Goal: Task Accomplishment & Management: Manage account settings

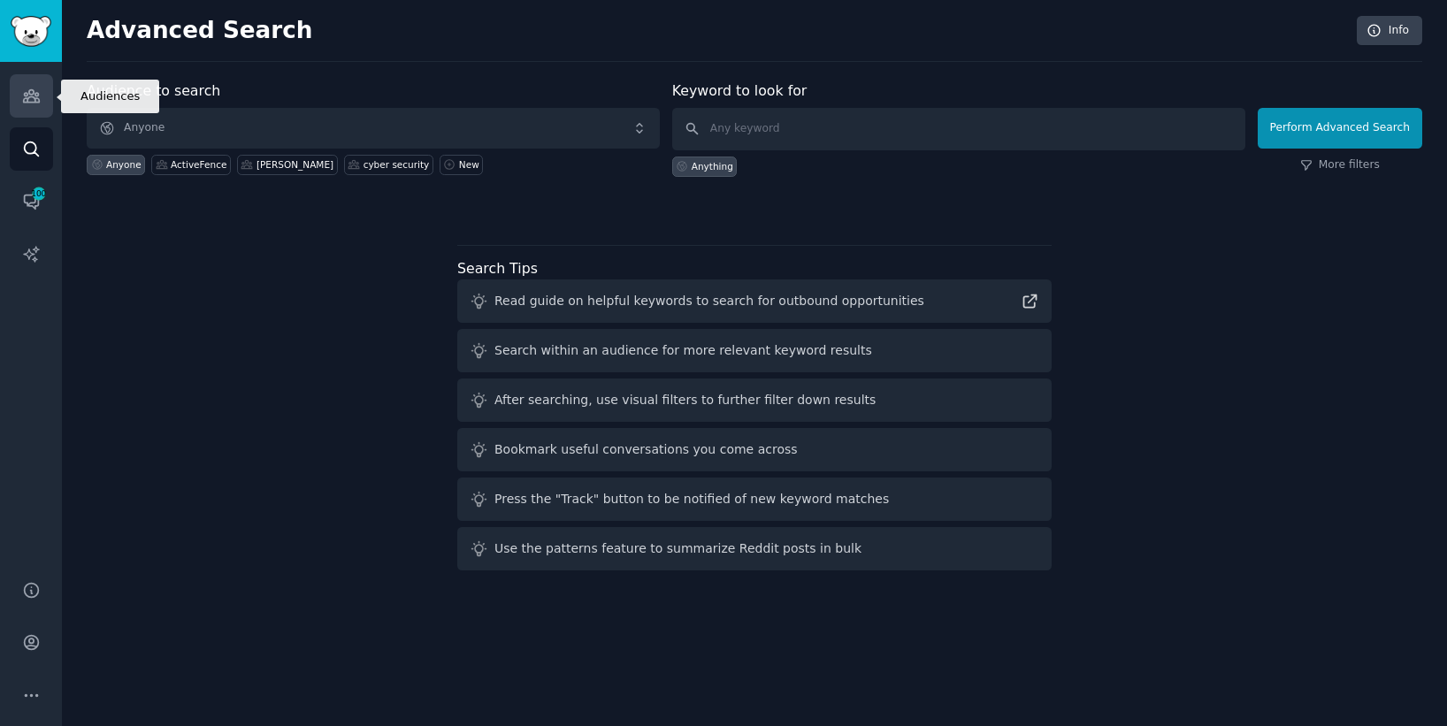
click at [29, 98] on icon "Sidebar" at bounding box center [31, 96] width 19 height 19
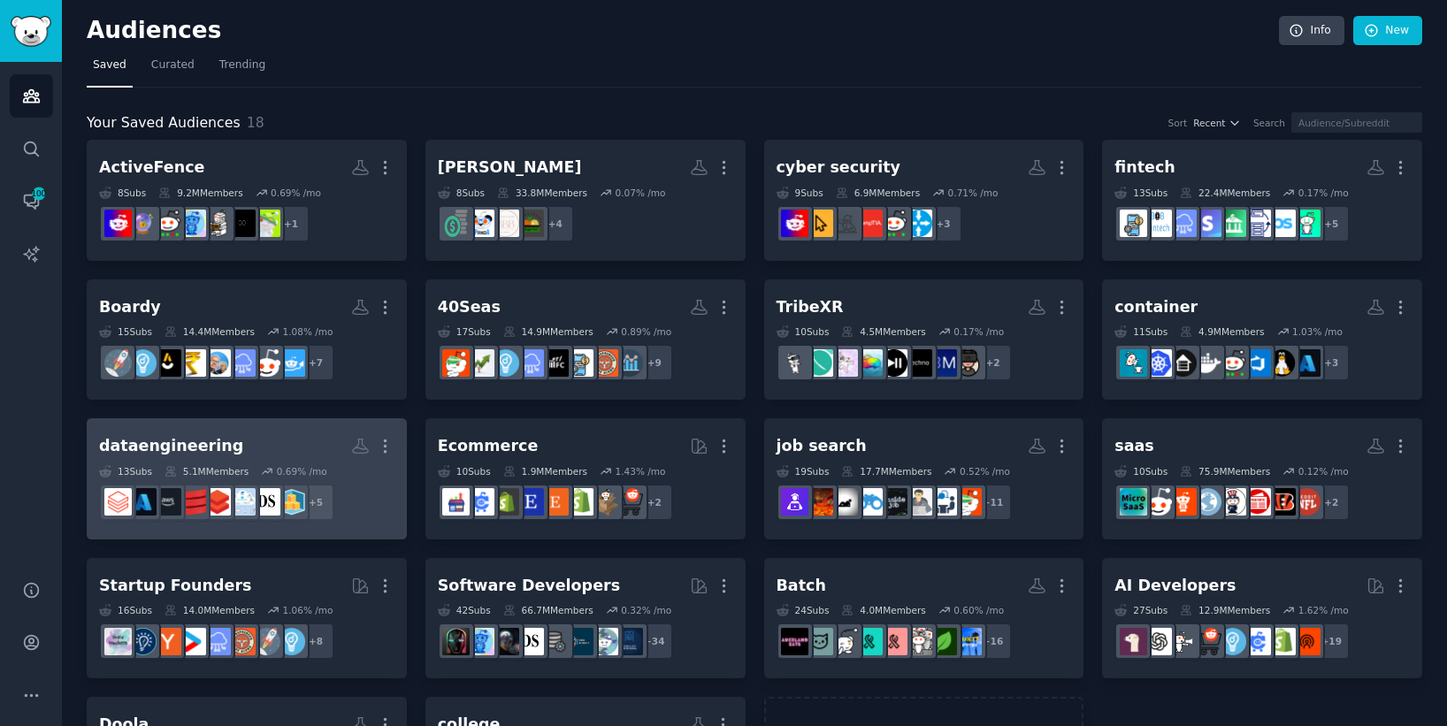
click at [297, 438] on h2 "dataengineering More" at bounding box center [247, 446] width 296 height 31
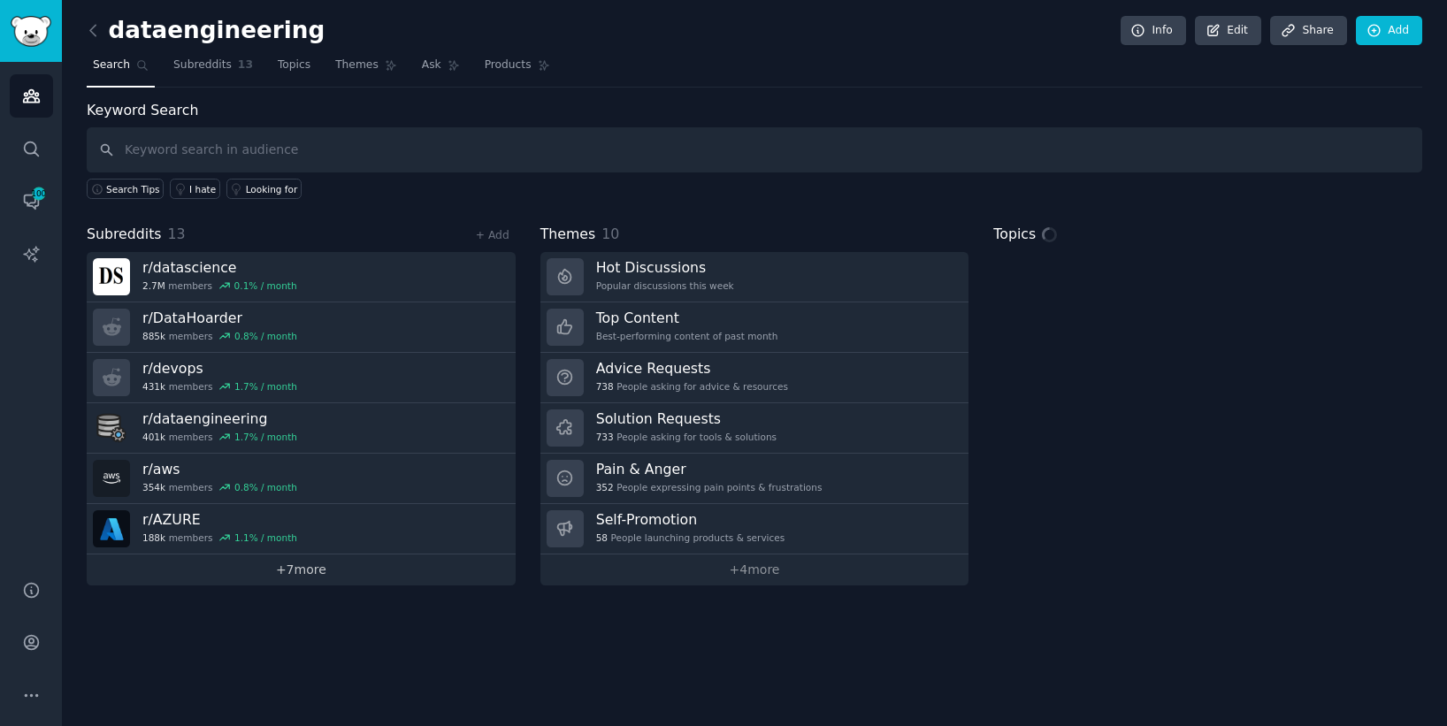
click at [319, 575] on link "+ 7 more" at bounding box center [301, 570] width 429 height 31
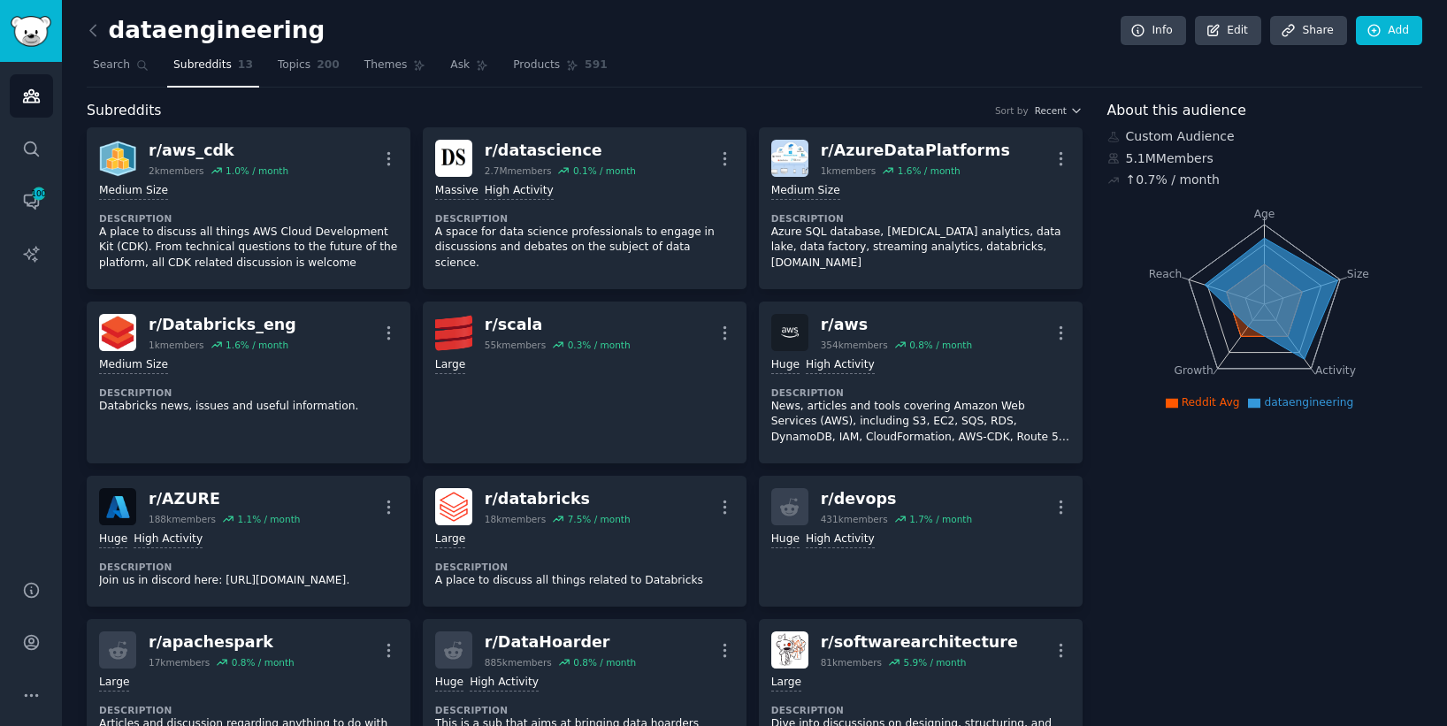
click at [221, 36] on h2 "dataengineering" at bounding box center [206, 31] width 238 height 28
click at [980, 27] on link "Edit" at bounding box center [1228, 31] width 66 height 30
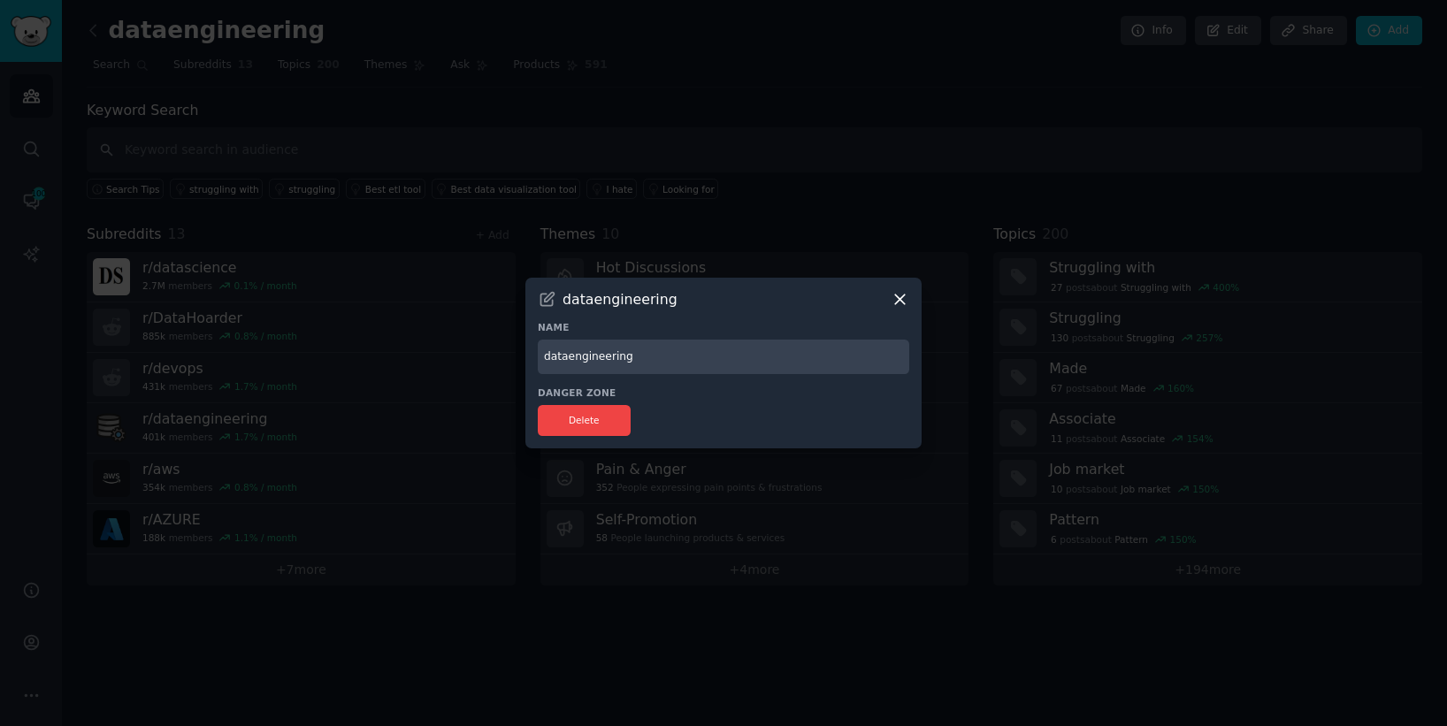
click at [596, 366] on input "dataengineering" at bounding box center [724, 357] width 372 height 35
type input "DataFlint"
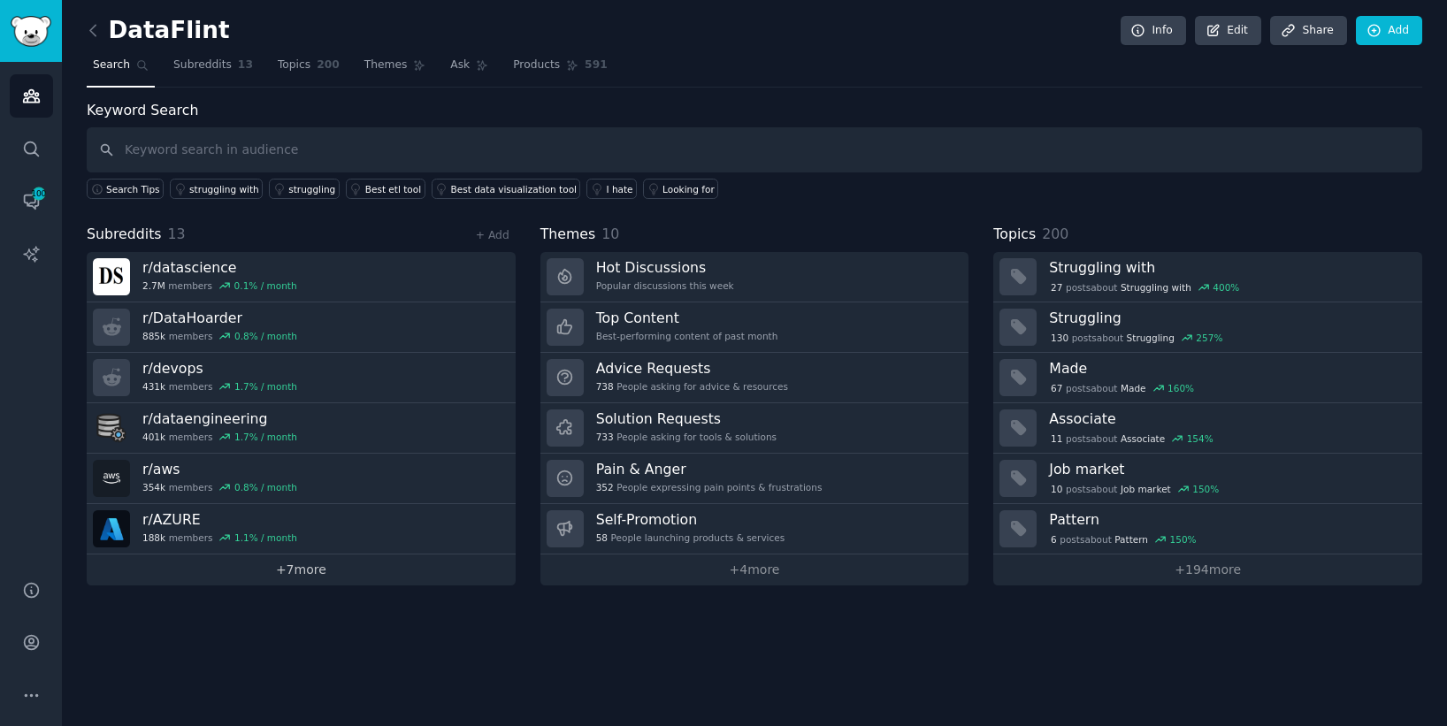
click at [369, 577] on link "+ 7 more" at bounding box center [301, 570] width 429 height 31
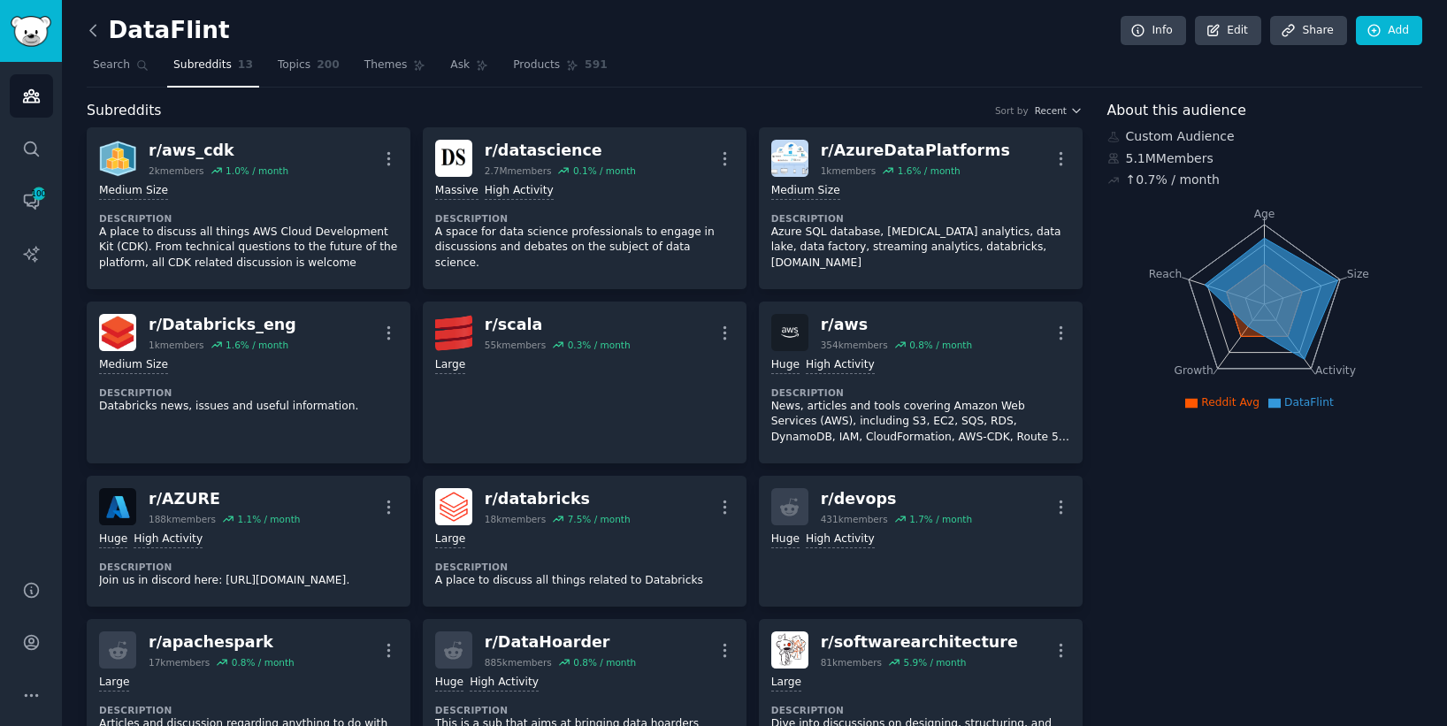
click at [97, 35] on icon at bounding box center [93, 30] width 19 height 19
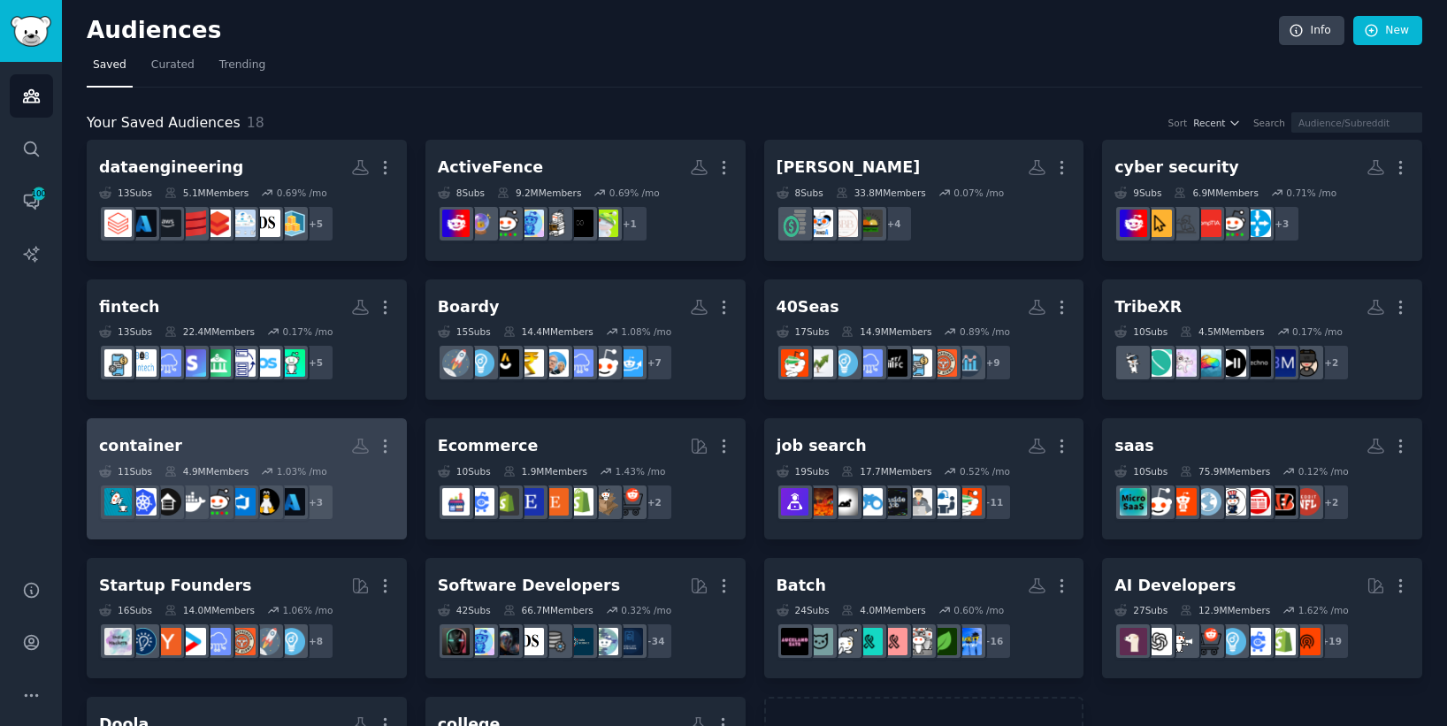
click at [238, 446] on h2 "container More" at bounding box center [247, 446] width 296 height 31
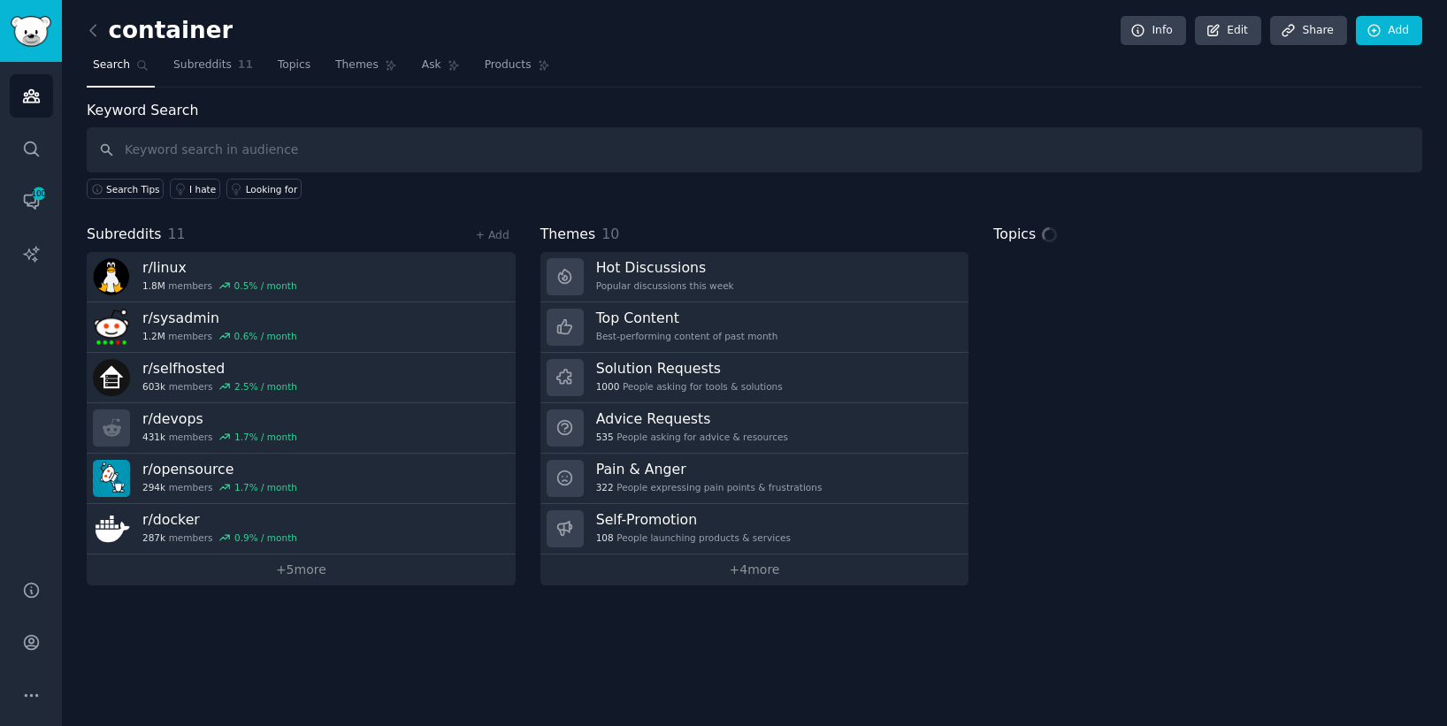
click at [142, 44] on div "container Info Edit Share Add" at bounding box center [755, 34] width 1336 height 36
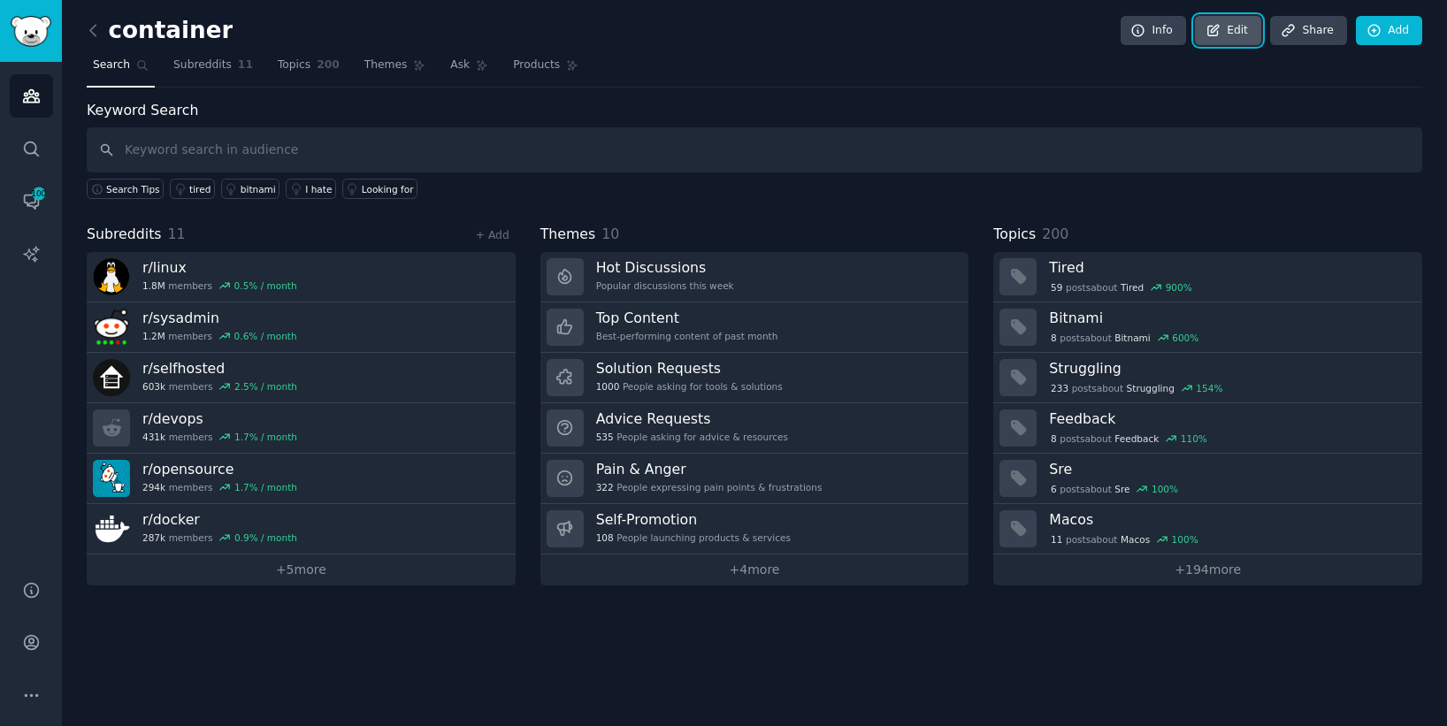
click at [980, 36] on icon at bounding box center [1214, 31] width 16 height 16
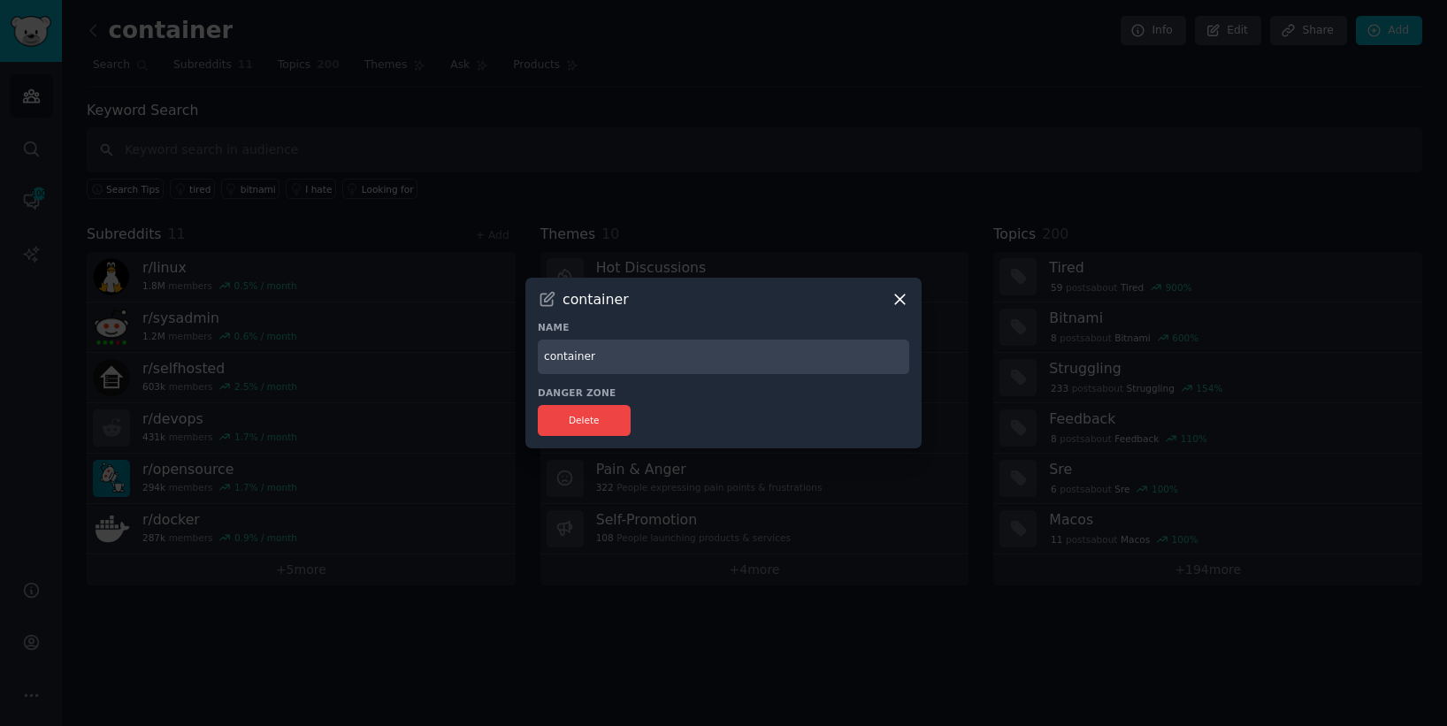
click at [596, 365] on input "container" at bounding box center [724, 357] width 372 height 35
type input "Minimum"
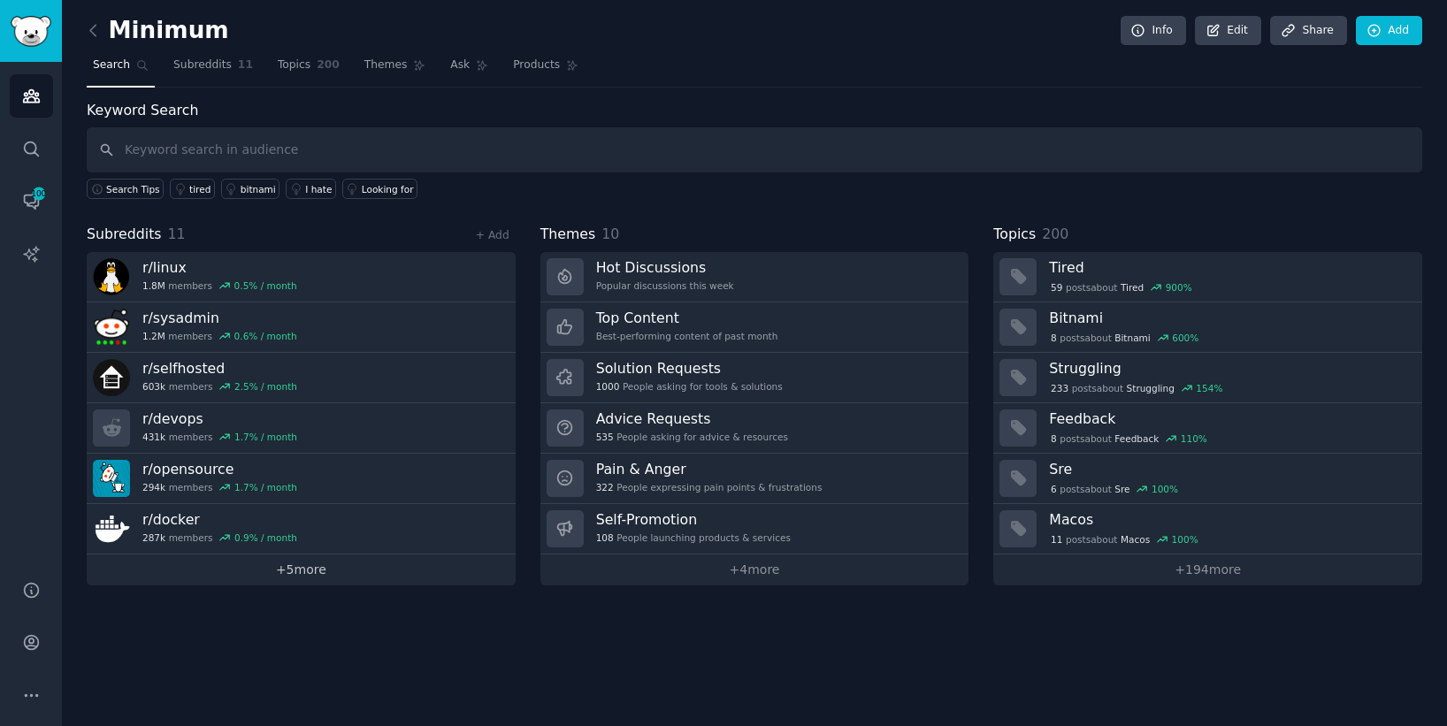
click at [320, 575] on link "+ 5 more" at bounding box center [301, 570] width 429 height 31
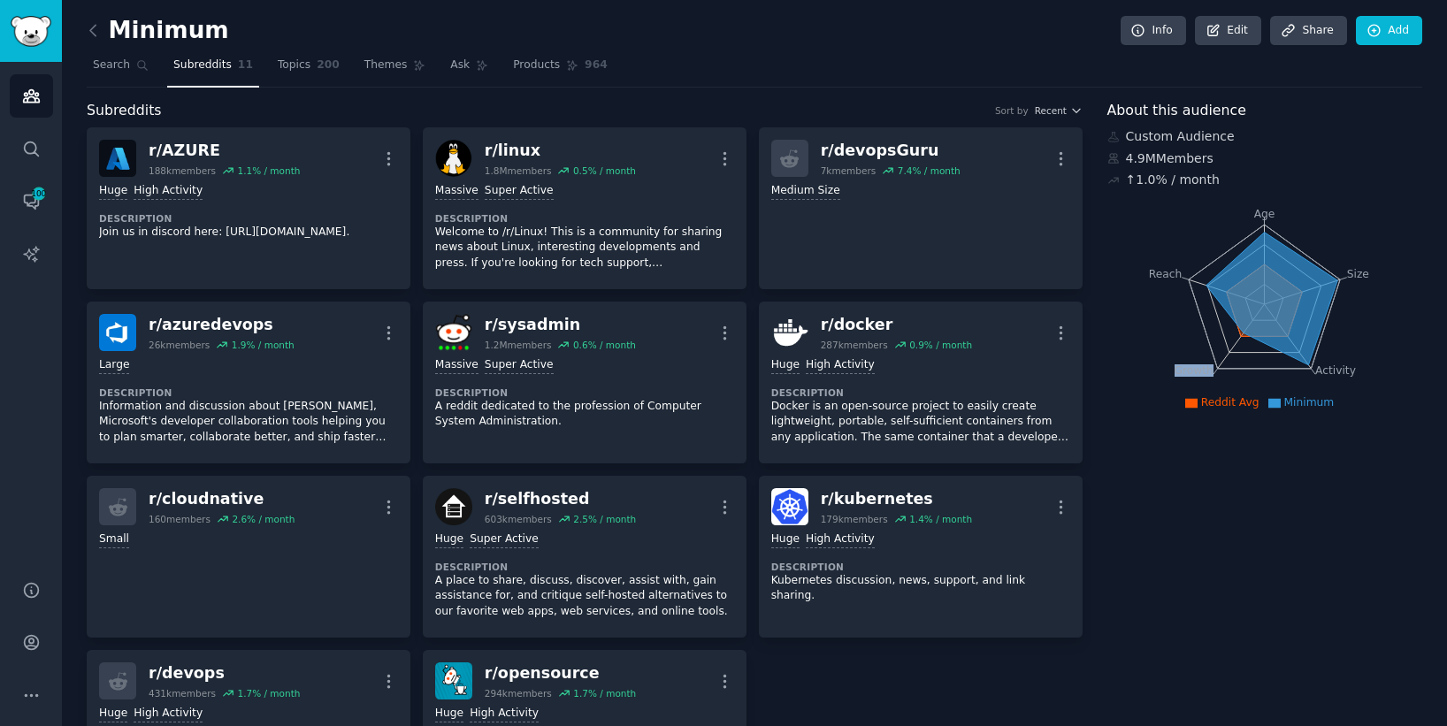
click at [980, 32] on icon at bounding box center [1214, 30] width 11 height 11
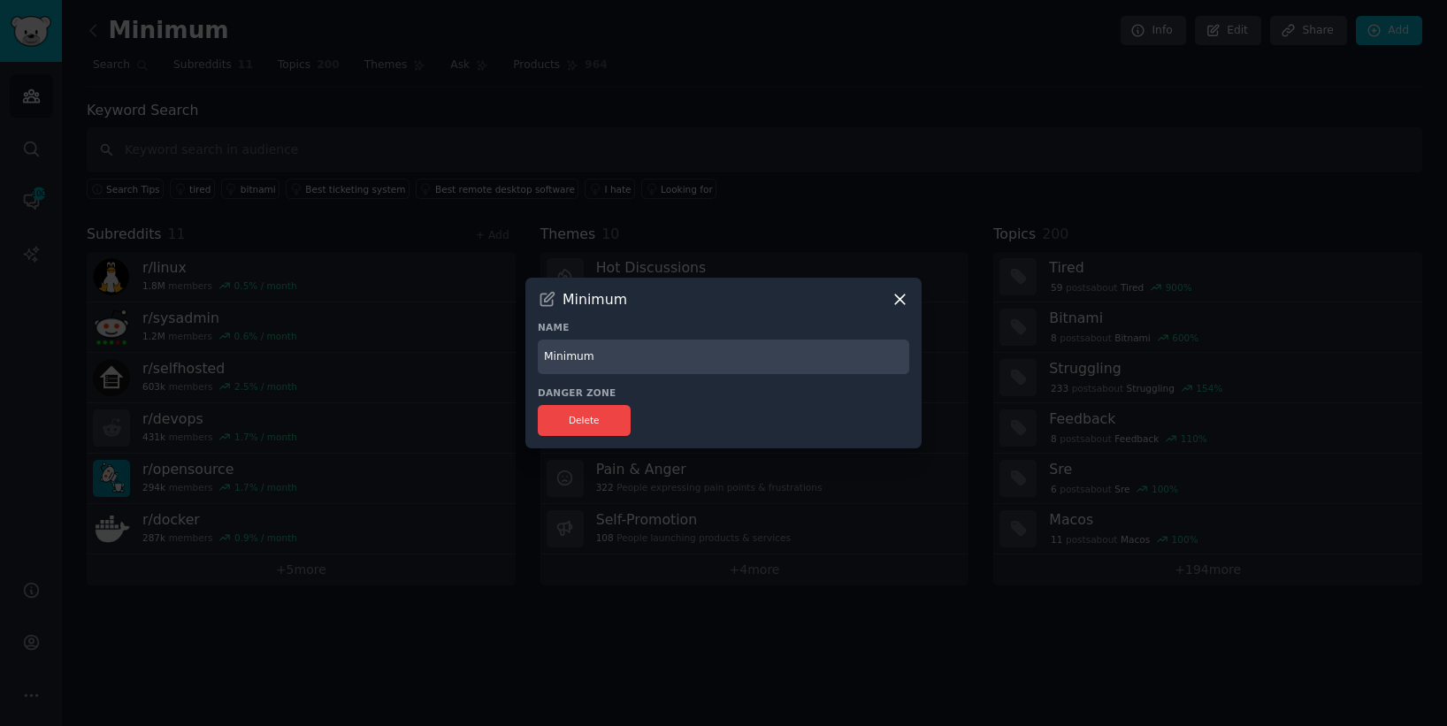
click at [620, 365] on input "Minimum" at bounding box center [724, 357] width 372 height 35
type input "Minimus"
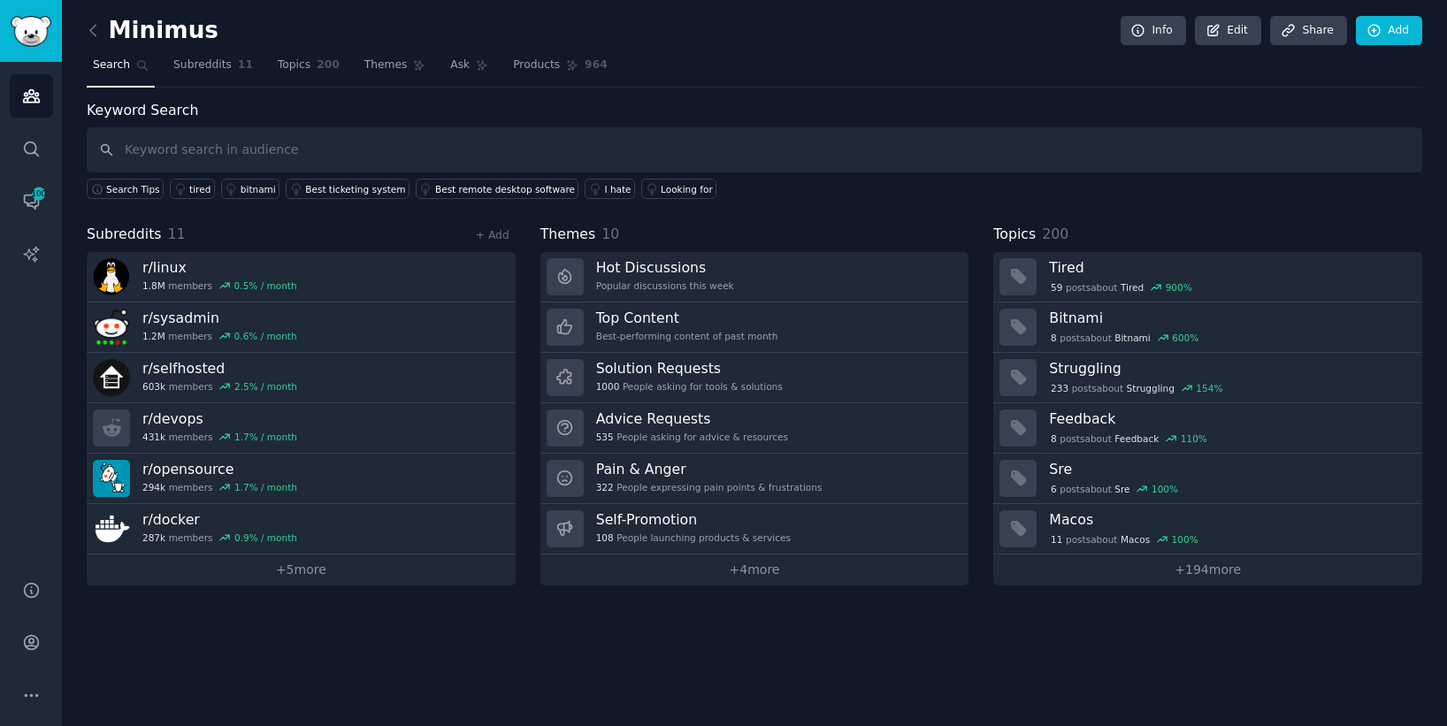
click at [377, 595] on div "Minimus Info Edit Share Add Search Subreddits 11 Topics 200 Themes Ask Products…" at bounding box center [755, 363] width 1386 height 726
click at [319, 579] on link "+ 5 more" at bounding box center [301, 570] width 429 height 31
